Goal: Task Accomplishment & Management: Manage account settings

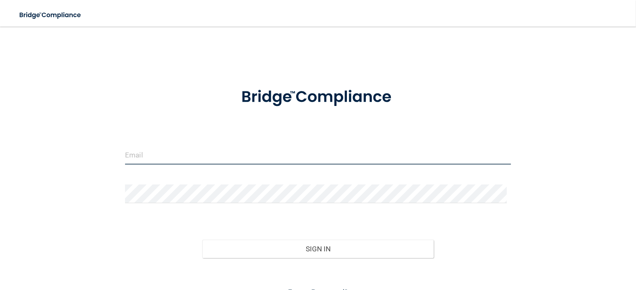
click at [140, 153] on input "email" at bounding box center [318, 155] width 386 height 19
type input "[EMAIL_ADDRESS][DOMAIN_NAME]"
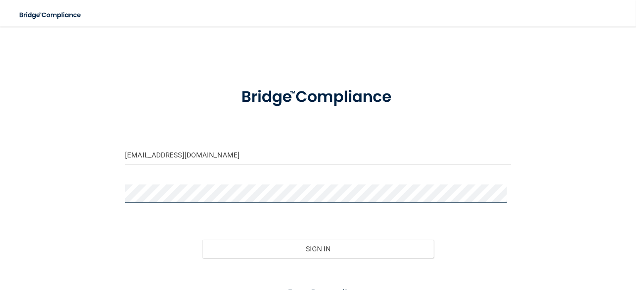
click at [202, 240] on button "Sign In" at bounding box center [317, 249] width 231 height 18
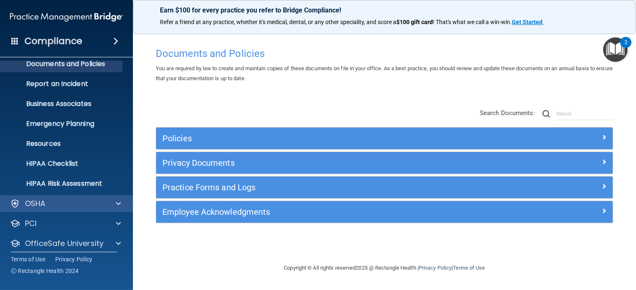
scroll to position [55, 0]
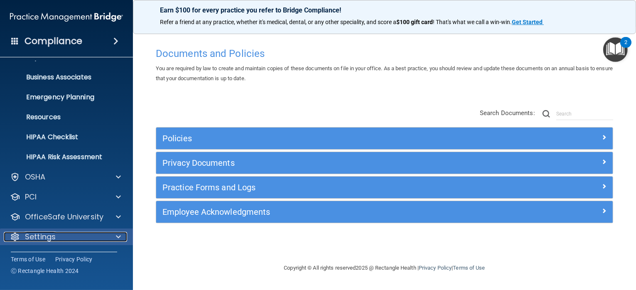
click at [120, 236] on span at bounding box center [118, 237] width 5 height 10
click at [116, 237] on span at bounding box center [118, 237] width 5 height 10
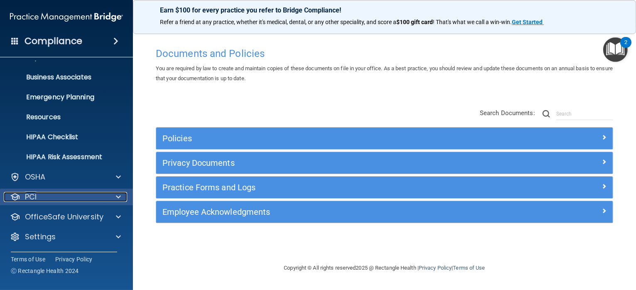
click at [119, 196] on span at bounding box center [118, 197] width 5 height 10
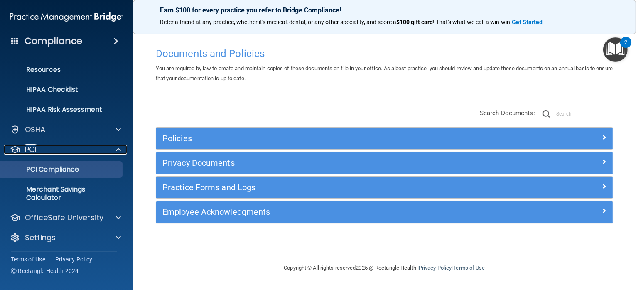
scroll to position [103, 0]
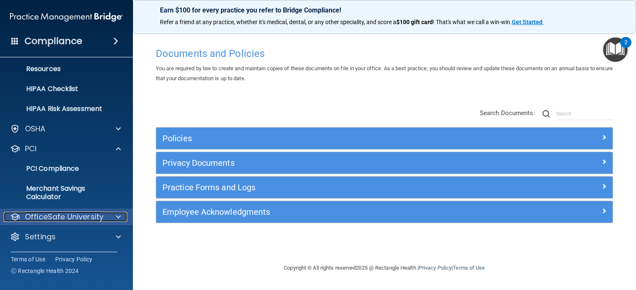
click at [118, 216] on span at bounding box center [118, 217] width 5 height 10
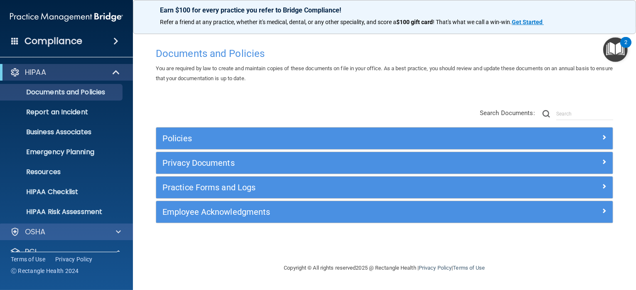
scroll to position [83, 0]
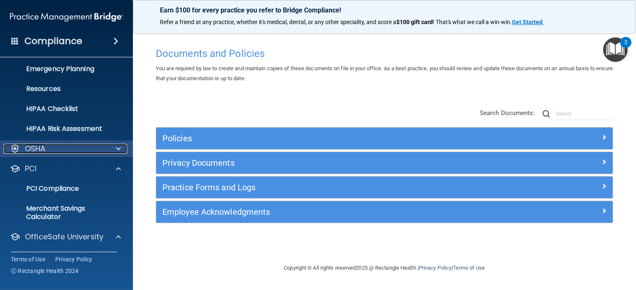
click at [117, 149] on span at bounding box center [118, 149] width 5 height 10
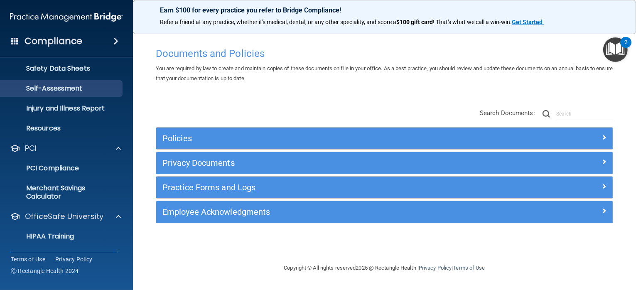
scroll to position [208, 0]
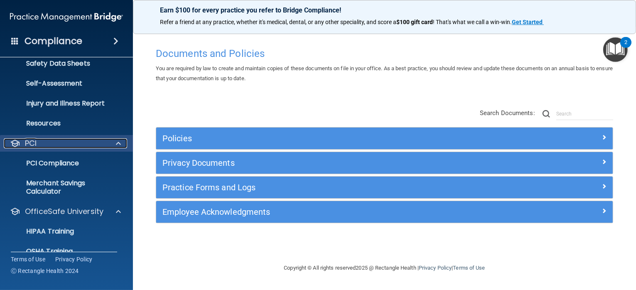
click at [117, 144] on span at bounding box center [118, 143] width 5 height 10
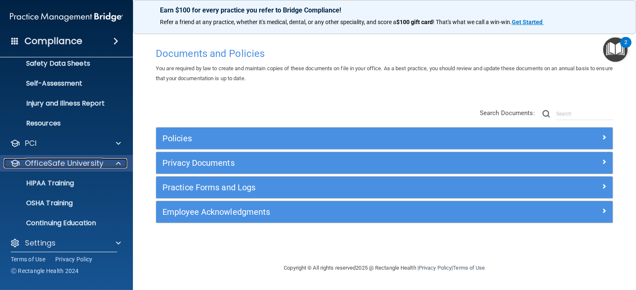
click at [120, 161] on span at bounding box center [118, 163] width 5 height 10
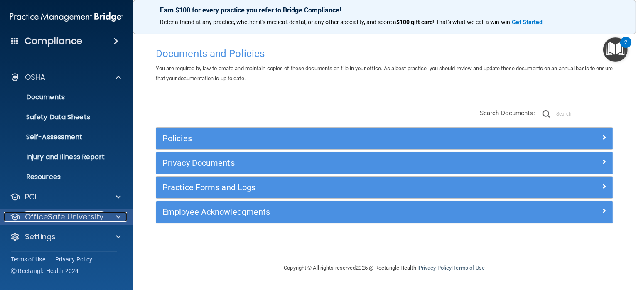
scroll to position [155, 0]
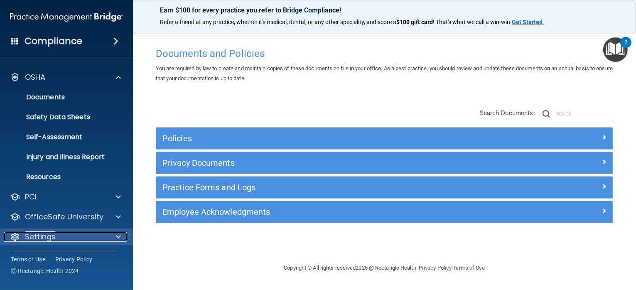
click at [119, 236] on span at bounding box center [118, 237] width 5 height 10
click at [118, 236] on span at bounding box center [118, 236] width 5 height 10
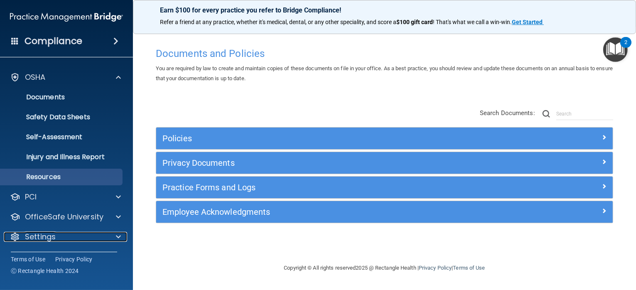
scroll to position [0, 0]
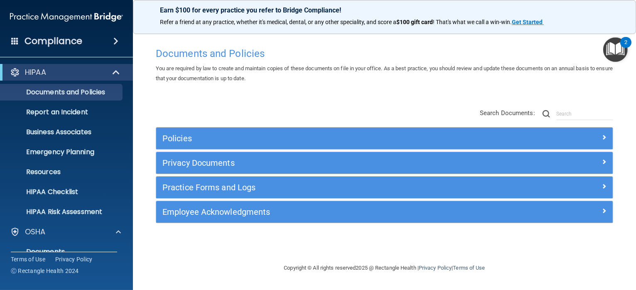
click at [116, 40] on span at bounding box center [115, 41] width 5 height 10
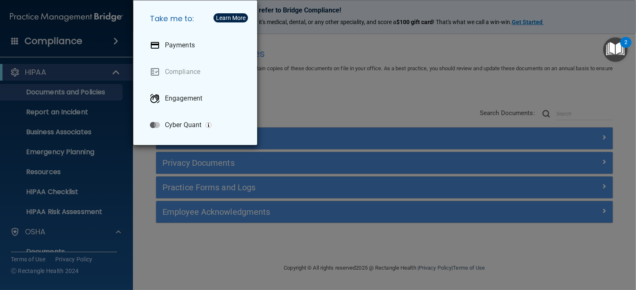
click at [357, 98] on div "Take me to: Payments Compliance Engagement Cyber Quant" at bounding box center [318, 145] width 636 height 290
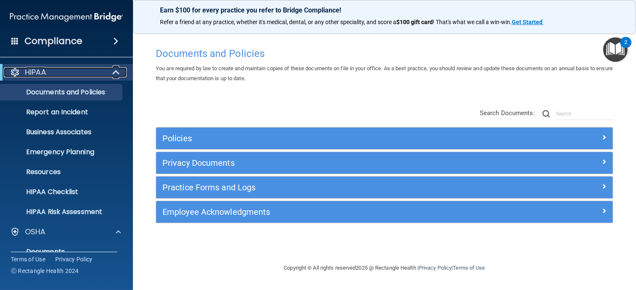
click at [121, 69] on div at bounding box center [116, 72] width 20 height 10
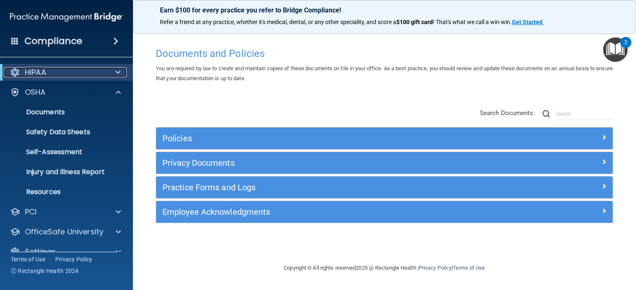
click at [116, 71] on span at bounding box center [118, 72] width 5 height 10
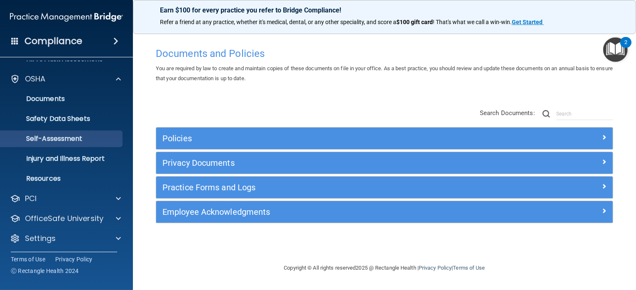
scroll to position [155, 0]
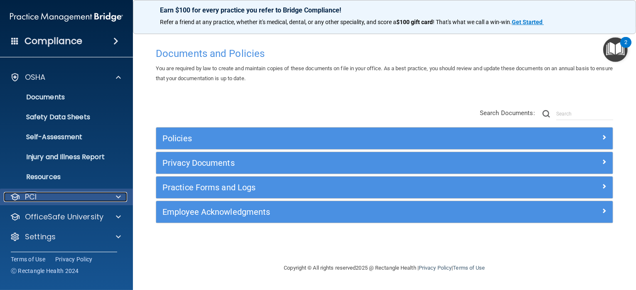
click at [117, 195] on span at bounding box center [118, 197] width 5 height 10
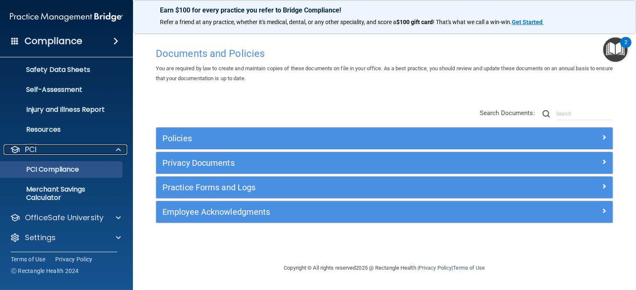
scroll to position [203, 0]
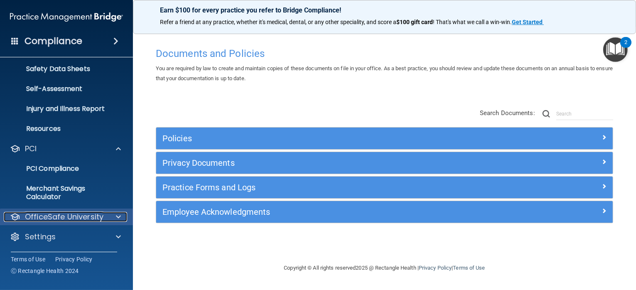
click at [116, 215] on span at bounding box center [118, 217] width 5 height 10
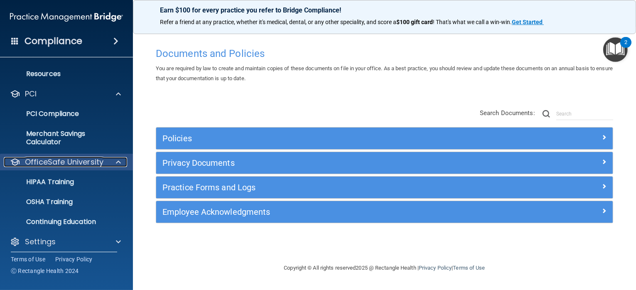
scroll to position [263, 0]
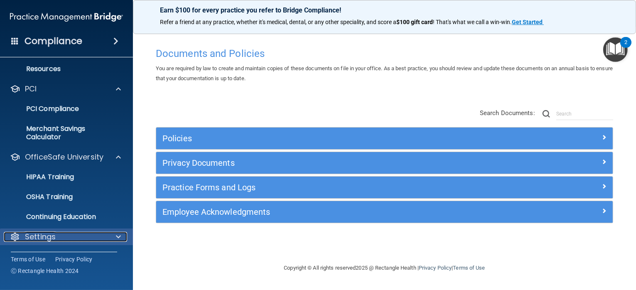
click at [118, 237] on span at bounding box center [118, 237] width 5 height 10
click at [118, 237] on span at bounding box center [118, 236] width 5 height 10
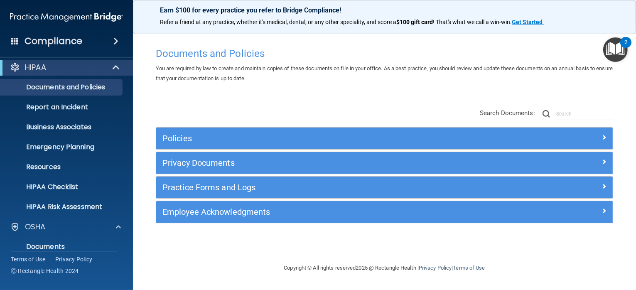
scroll to position [0, 0]
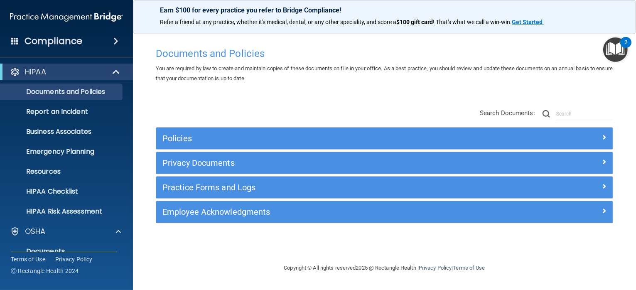
click at [115, 39] on span at bounding box center [115, 41] width 5 height 10
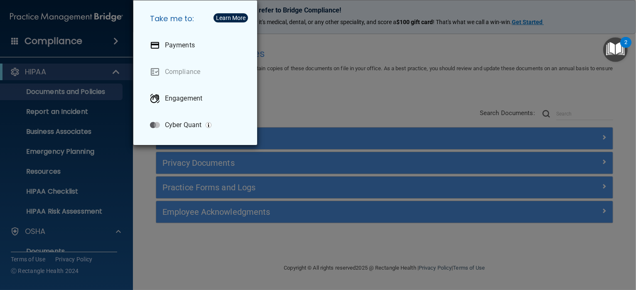
click at [355, 85] on div "Take me to: Payments Compliance Engagement Cyber Quant" at bounding box center [318, 145] width 636 height 290
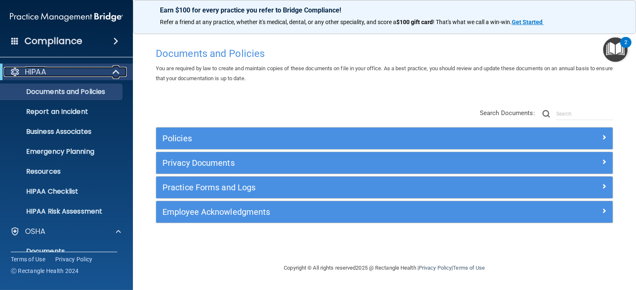
click at [115, 71] on span at bounding box center [116, 72] width 7 height 10
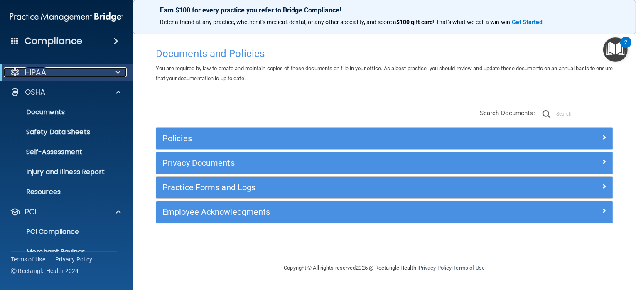
click at [118, 71] on span at bounding box center [118, 72] width 5 height 10
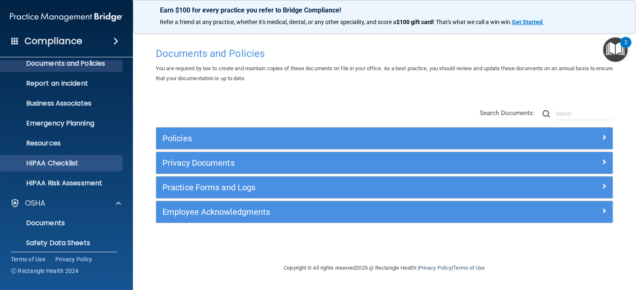
scroll to position [83, 0]
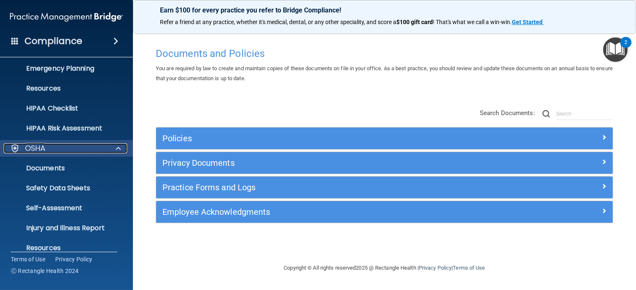
click at [120, 146] on span at bounding box center [118, 148] width 5 height 10
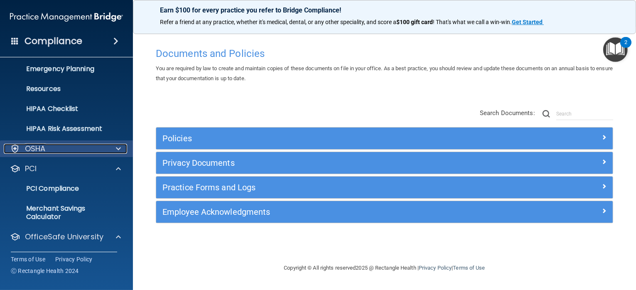
click at [118, 148] on span at bounding box center [118, 149] width 5 height 10
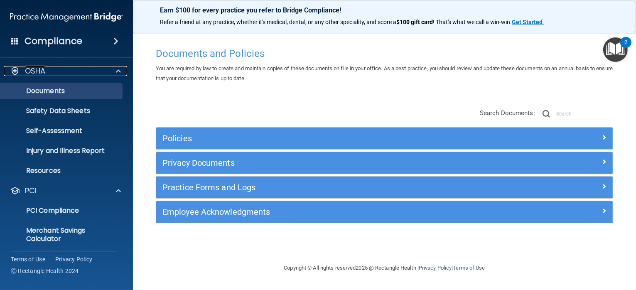
scroll to position [166, 0]
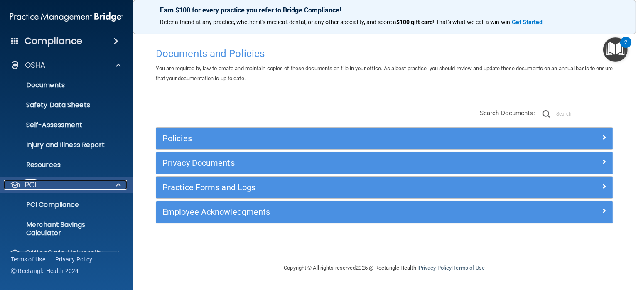
click at [118, 187] on span at bounding box center [118, 185] width 5 height 10
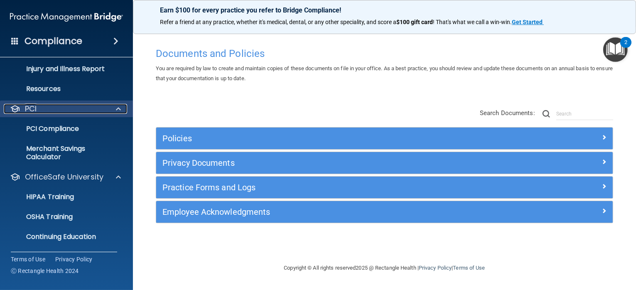
scroll to position [249, 0]
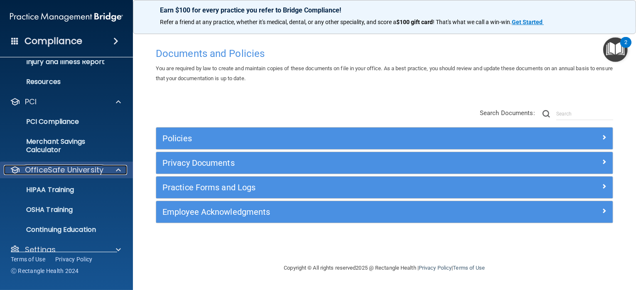
click at [116, 168] on span at bounding box center [118, 170] width 5 height 10
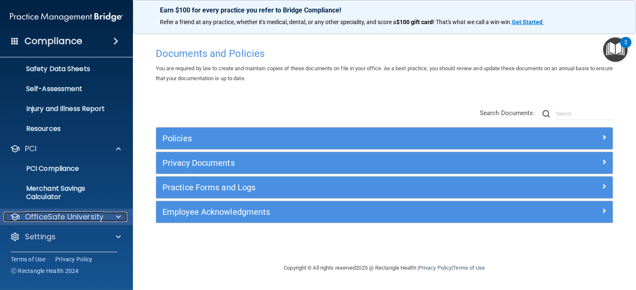
scroll to position [203, 0]
click at [119, 216] on span at bounding box center [118, 217] width 5 height 10
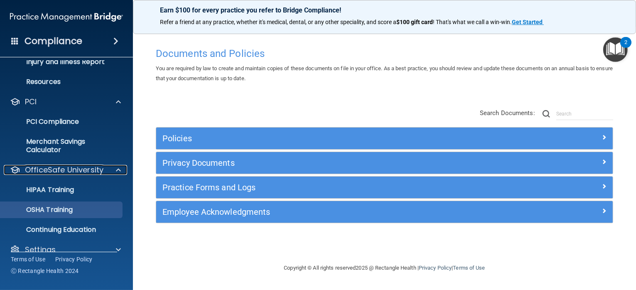
scroll to position [263, 0]
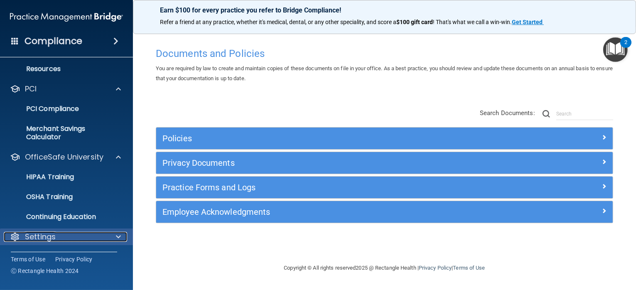
click at [118, 236] on span at bounding box center [118, 237] width 5 height 10
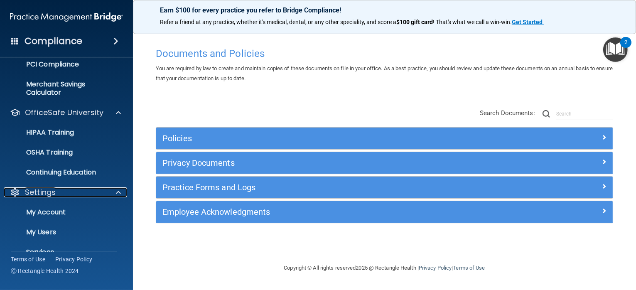
scroll to position [342, 0]
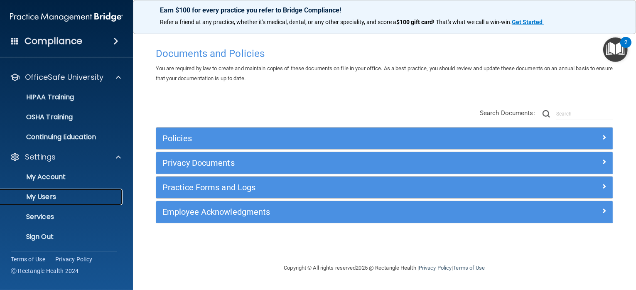
click at [39, 196] on p "My Users" at bounding box center [61, 197] width 113 height 8
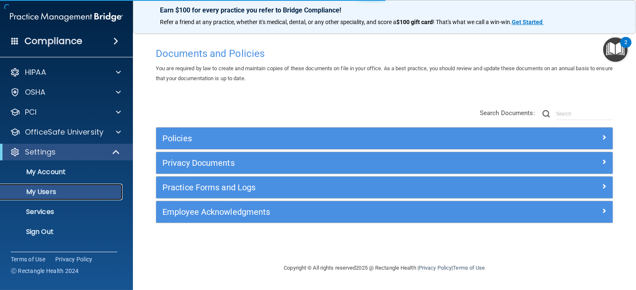
select select "20"
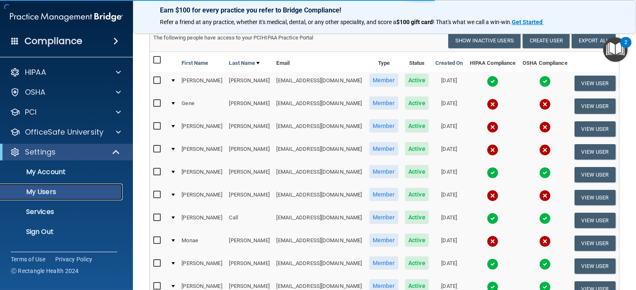
scroll to position [83, 0]
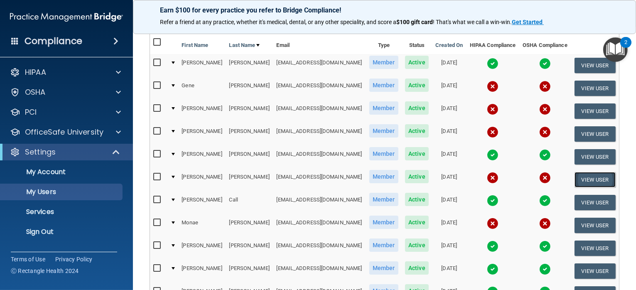
click at [586, 175] on button "View User" at bounding box center [595, 179] width 41 height 15
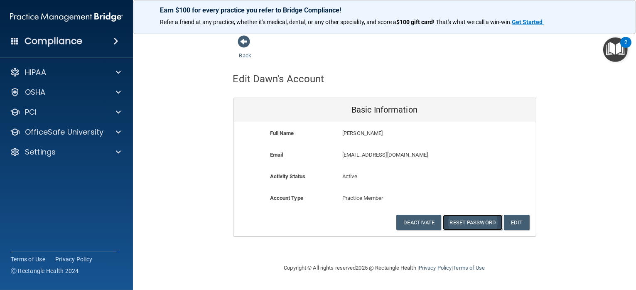
click at [472, 222] on button "Reset Password" at bounding box center [473, 222] width 60 height 15
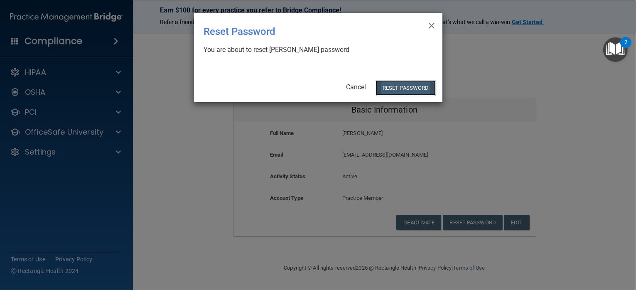
click at [397, 86] on button "Reset Password" at bounding box center [406, 87] width 60 height 15
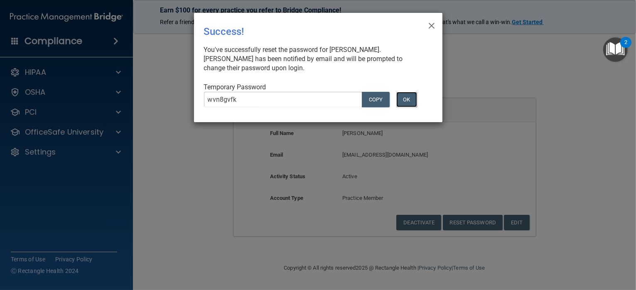
click at [411, 98] on button "OK" at bounding box center [406, 99] width 21 height 15
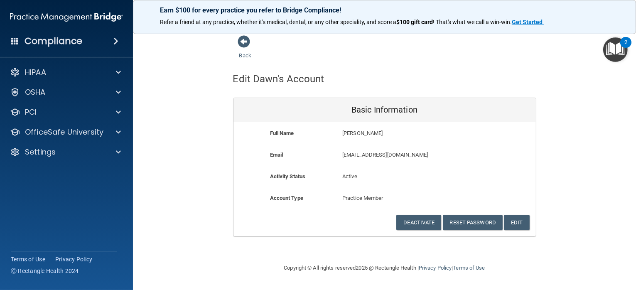
click at [464, 58] on div "Back" at bounding box center [384, 48] width 303 height 26
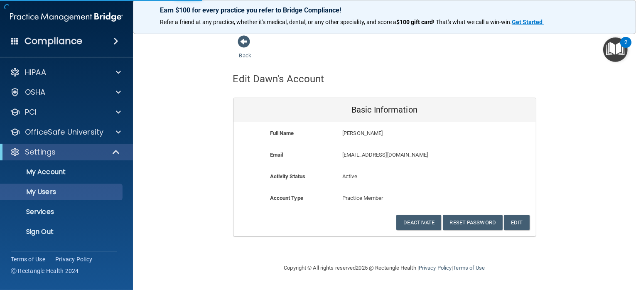
select select "20"
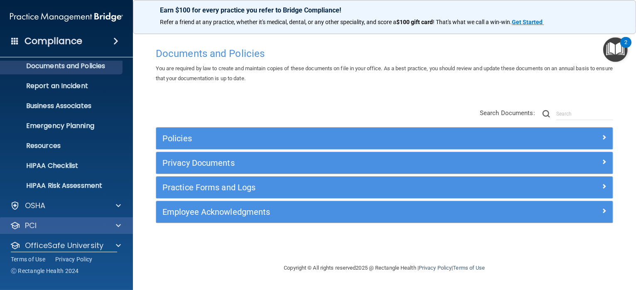
scroll to position [55, 0]
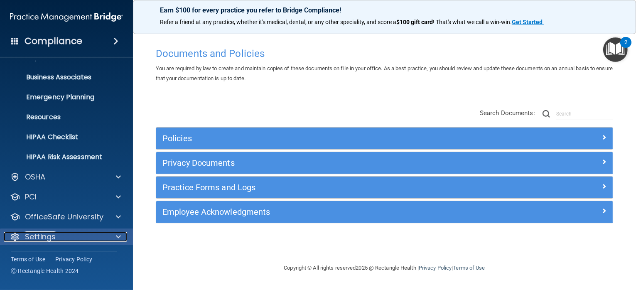
click at [117, 235] on span at bounding box center [118, 237] width 5 height 10
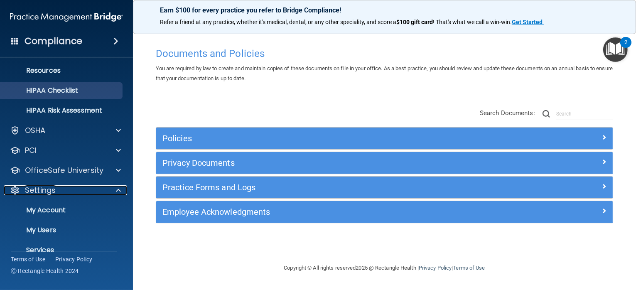
scroll to position [0, 0]
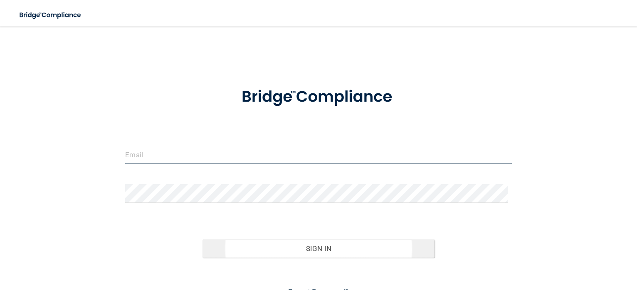
type input "[EMAIL_ADDRESS][DOMAIN_NAME]"
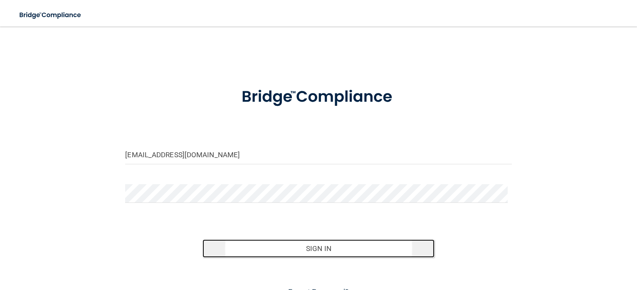
click at [309, 249] on button "Sign In" at bounding box center [318, 249] width 232 height 18
